Goal: Information Seeking & Learning: Learn about a topic

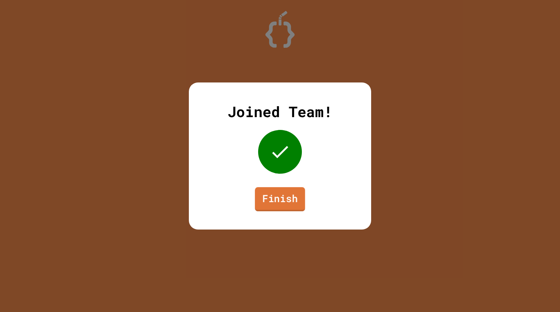
click at [275, 207] on link "Finish" at bounding box center [280, 199] width 50 height 24
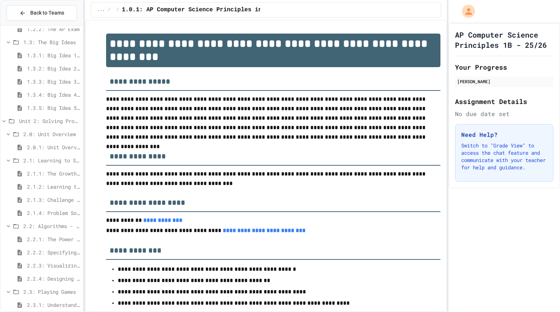
scroll to position [113, 0]
click at [32, 217] on div "2.1.4: Problem Solving Practice" at bounding box center [42, 212] width 82 height 11
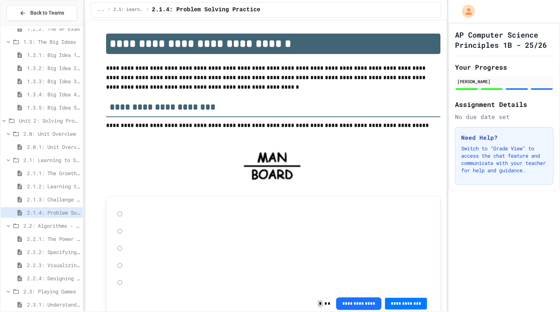
click at [31, 242] on span "2.2.1: The Power of Algorithms" at bounding box center [53, 239] width 53 height 8
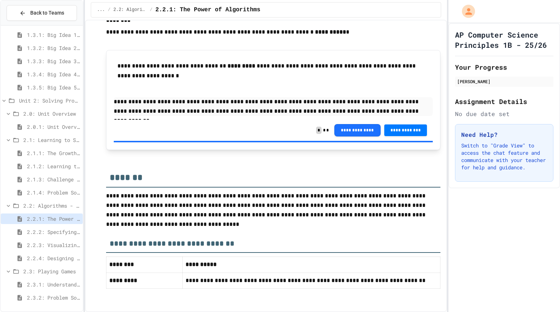
scroll to position [1481, 0]
click at [47, 238] on div "2.2.2: Specifying Ideas with Pseudocode" at bounding box center [42, 233] width 82 height 13
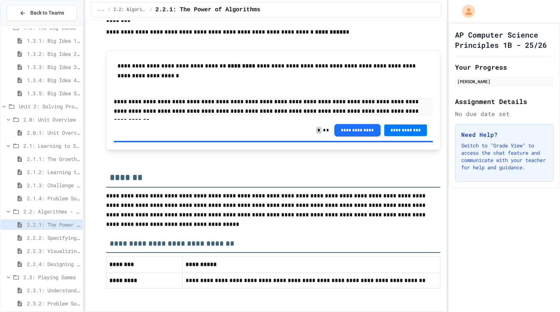
click at [47, 237] on span "2.2.2: Specifying Ideas with Pseudocode" at bounding box center [53, 238] width 53 height 8
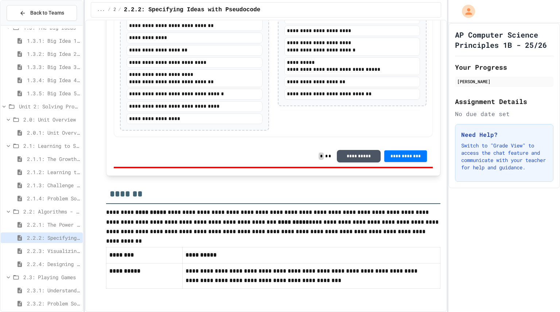
scroll to position [1519, 0]
click at [52, 248] on span "2.2.3: Visualizing Logic with Flowcharts" at bounding box center [53, 251] width 53 height 8
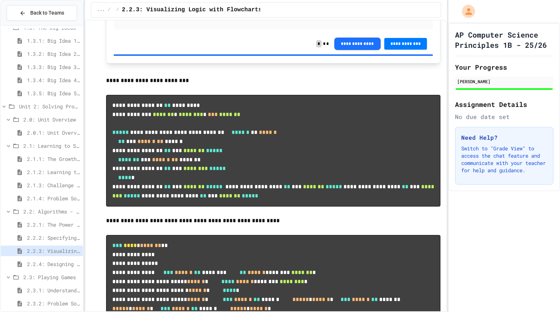
scroll to position [3053, 0]
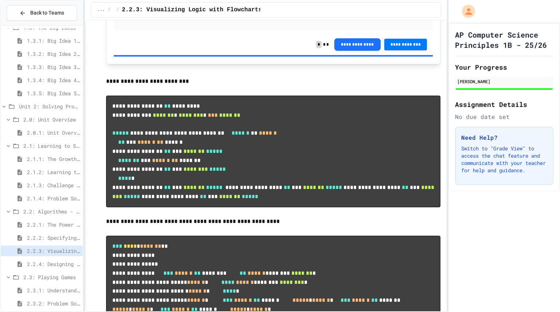
click at [43, 266] on span "2.2.4: Designing Flowcharts" at bounding box center [53, 264] width 53 height 8
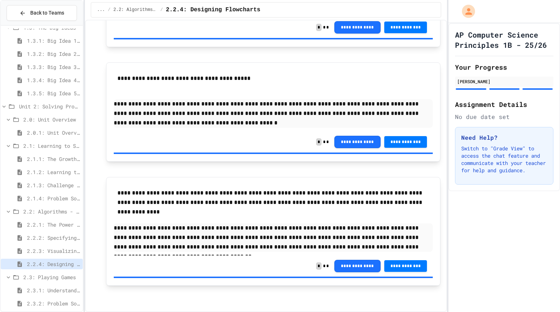
scroll to position [133, 0]
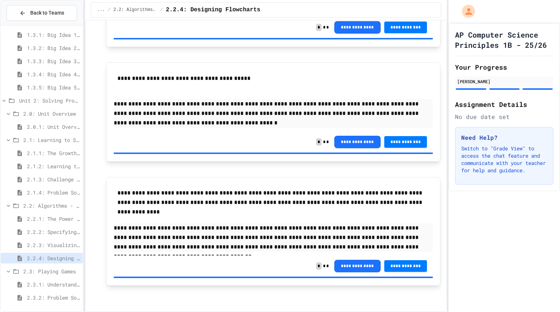
click at [36, 282] on span "2.3.1: Understanding Games with Flowcharts" at bounding box center [53, 285] width 53 height 8
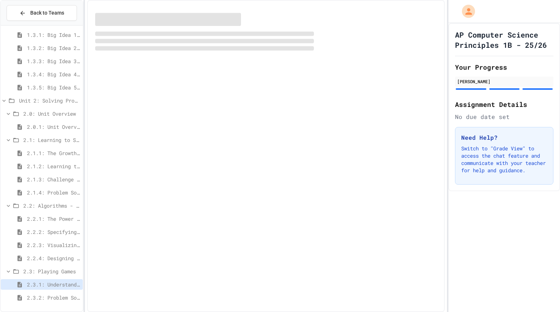
scroll to position [127, 0]
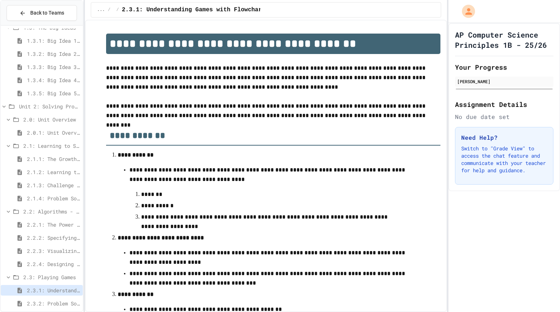
click at [32, 265] on span "2.2.4: Designing Flowcharts" at bounding box center [53, 264] width 53 height 8
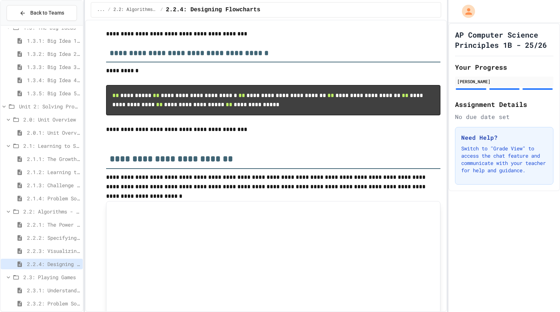
scroll to position [228, 0]
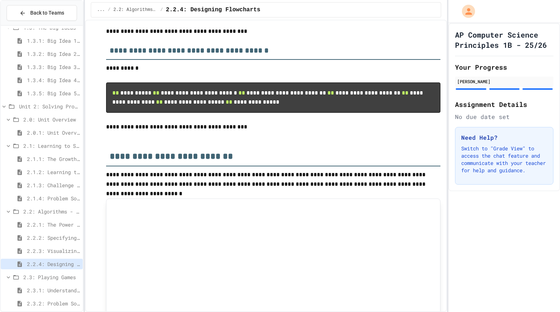
click at [182, 60] on h3 "**********" at bounding box center [273, 48] width 335 height 24
click at [176, 36] on p "**********" at bounding box center [273, 31] width 335 height 9
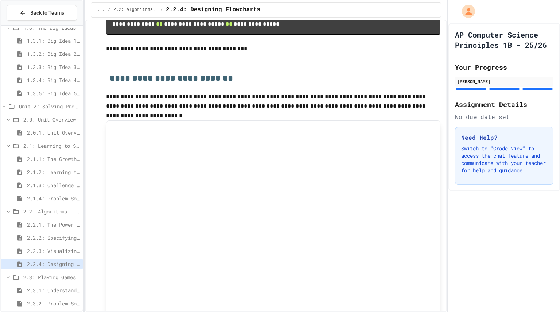
scroll to position [305, 0]
